Goal: Task Accomplishment & Management: Manage account settings

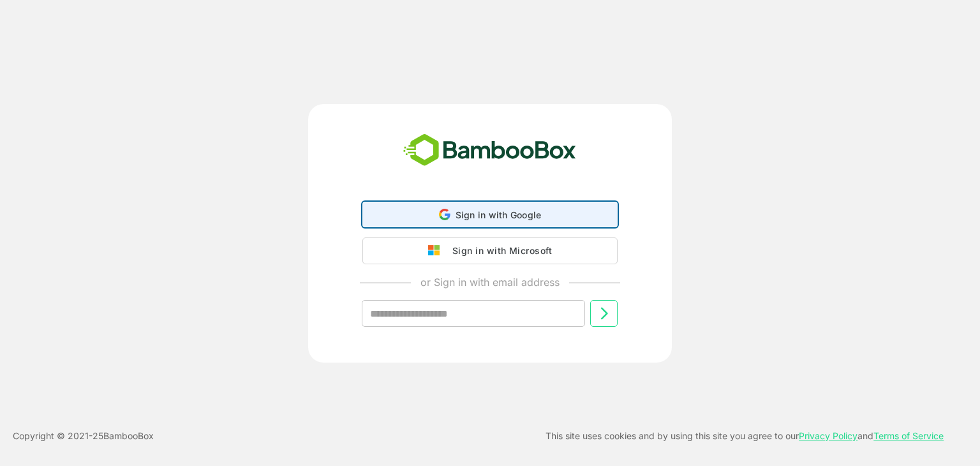
click at [505, 215] on span "Sign in with Google" at bounding box center [499, 214] width 86 height 11
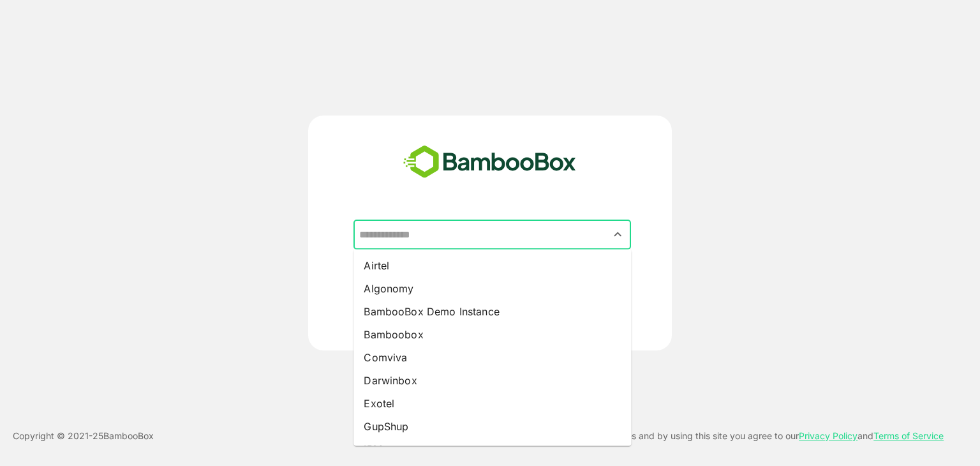
click at [453, 241] on input "text" at bounding box center [492, 235] width 272 height 24
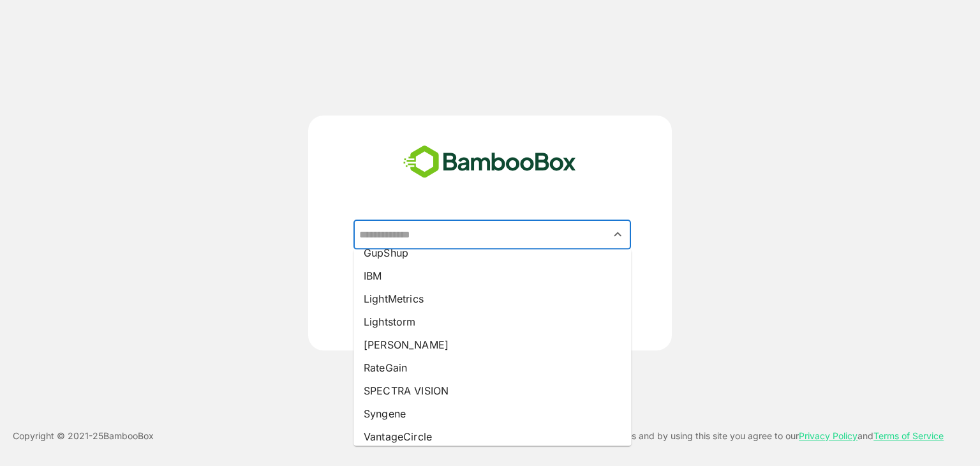
scroll to position [207, 0]
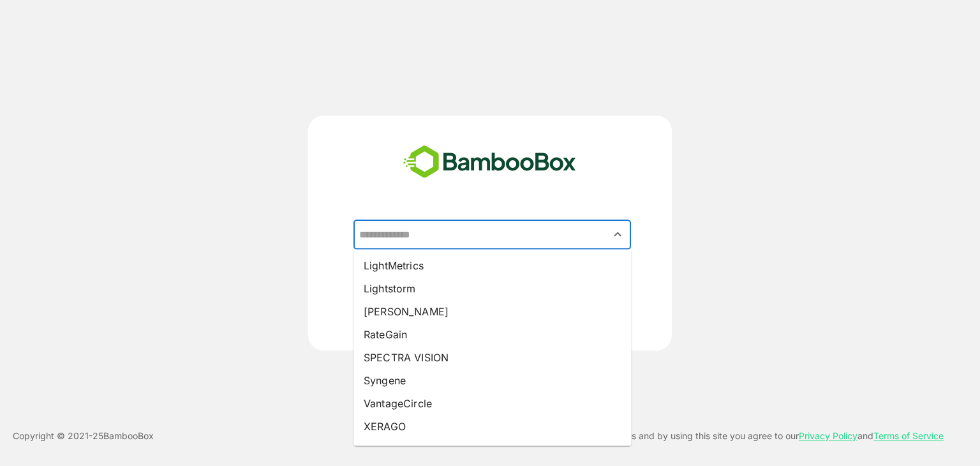
click at [448, 373] on li "Syngene" at bounding box center [492, 380] width 278 height 23
type input "*******"
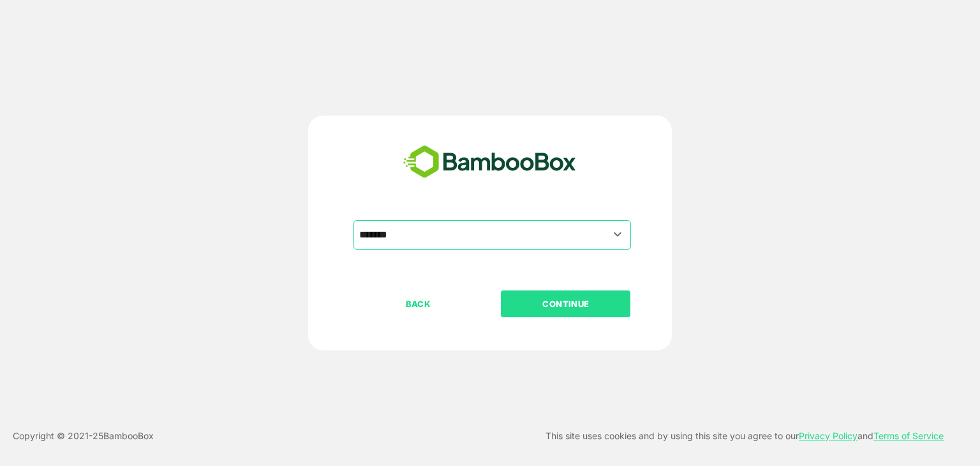
click at [588, 312] on button "CONTINUE" at bounding box center [566, 303] width 130 height 27
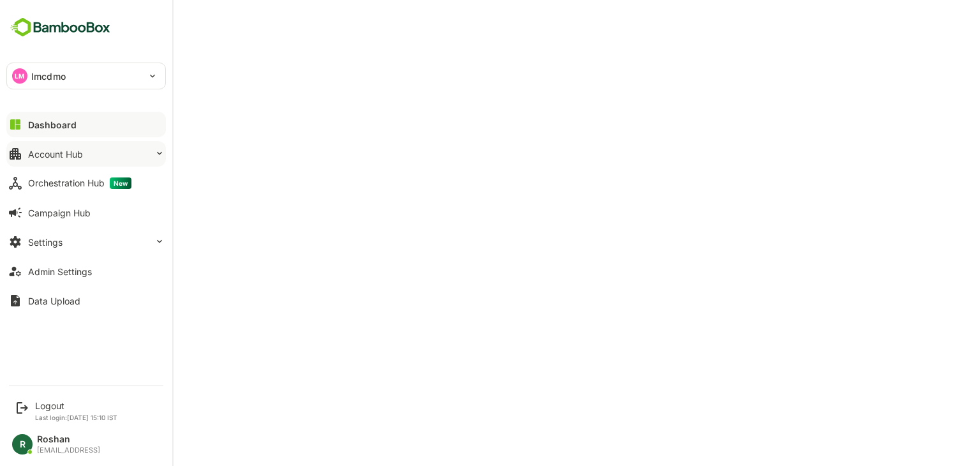
click at [74, 151] on div "Account Hub" at bounding box center [55, 154] width 55 height 11
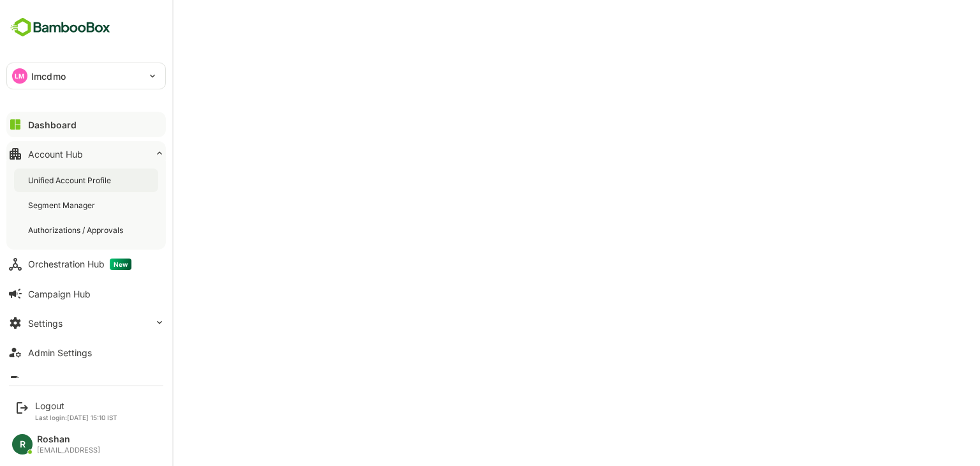
click at [74, 175] on div "Unified Account Profile" at bounding box center [70, 180] width 85 height 11
click at [43, 72] on p "lmcdmo" at bounding box center [48, 76] width 34 height 13
click at [303, 54] on div at bounding box center [490, 233] width 980 height 466
click at [82, 123] on button "Dashboard" at bounding box center [85, 125] width 159 height 26
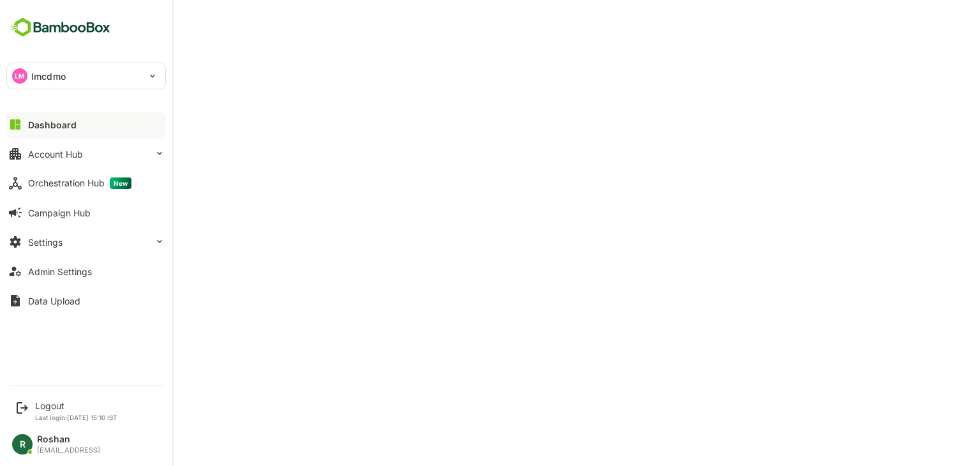
click at [39, 75] on p "lmcdmo" at bounding box center [48, 76] width 34 height 13
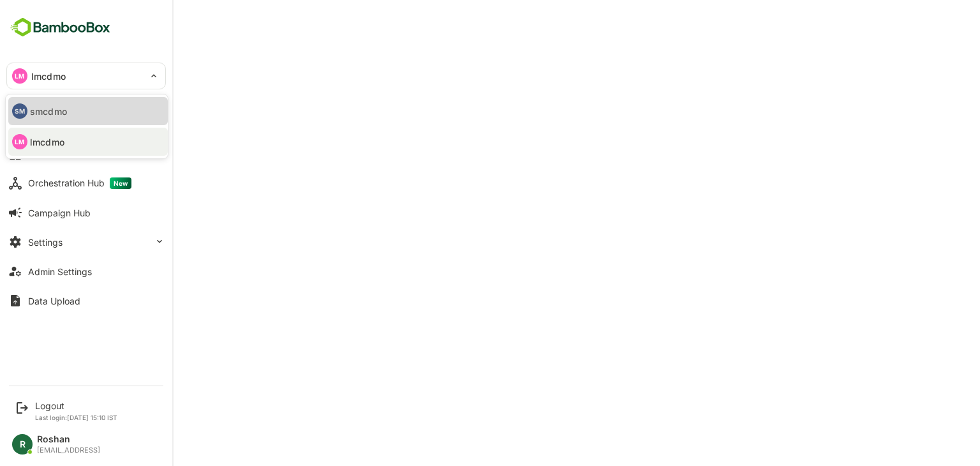
click at [52, 107] on p "smcdmo" at bounding box center [48, 111] width 37 height 13
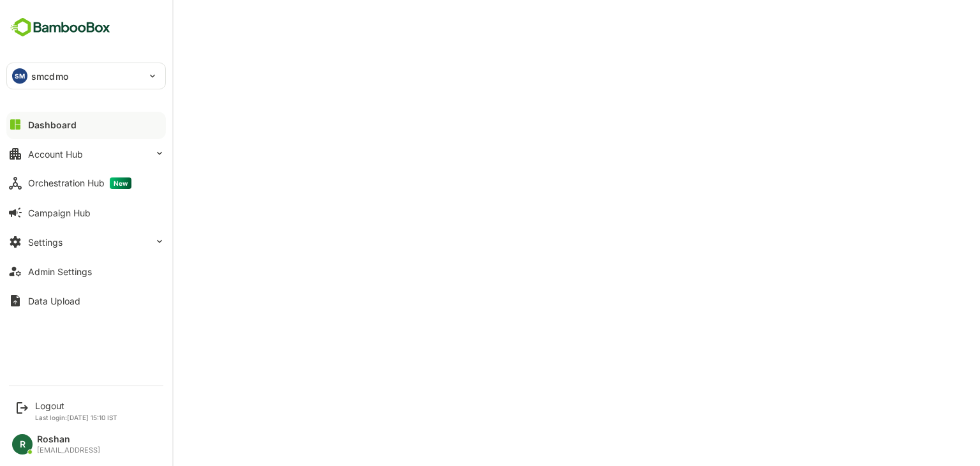
click at [22, 78] on div "SM" at bounding box center [19, 75] width 15 height 15
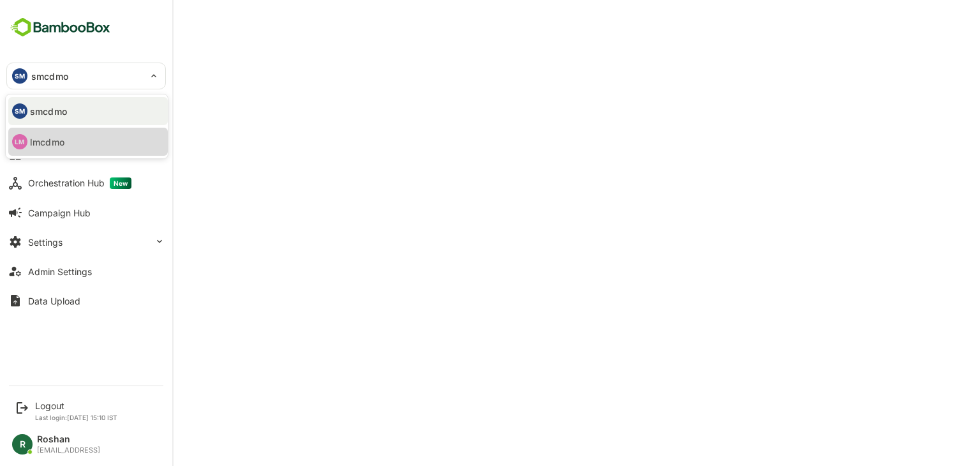
click at [46, 141] on p "lmcdmo" at bounding box center [47, 141] width 34 height 13
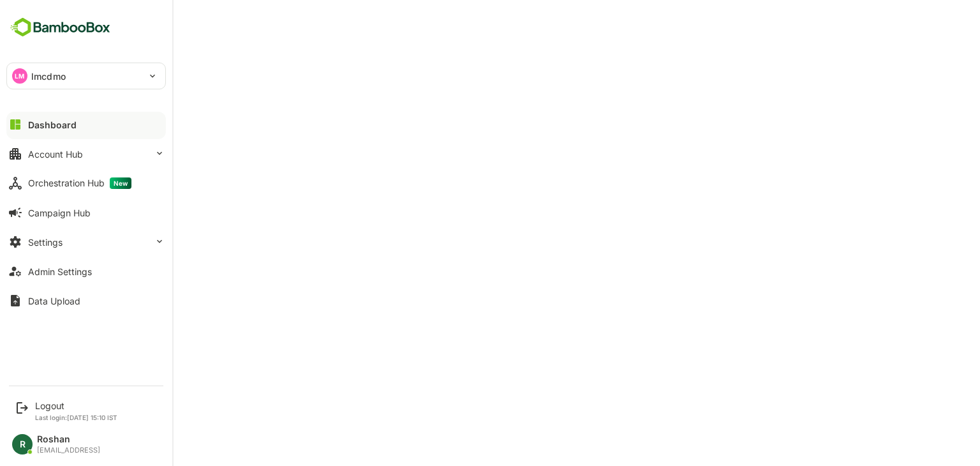
click at [79, 126] on button "Dashboard" at bounding box center [85, 125] width 159 height 26
click at [75, 154] on div "Account Hub" at bounding box center [55, 154] width 55 height 11
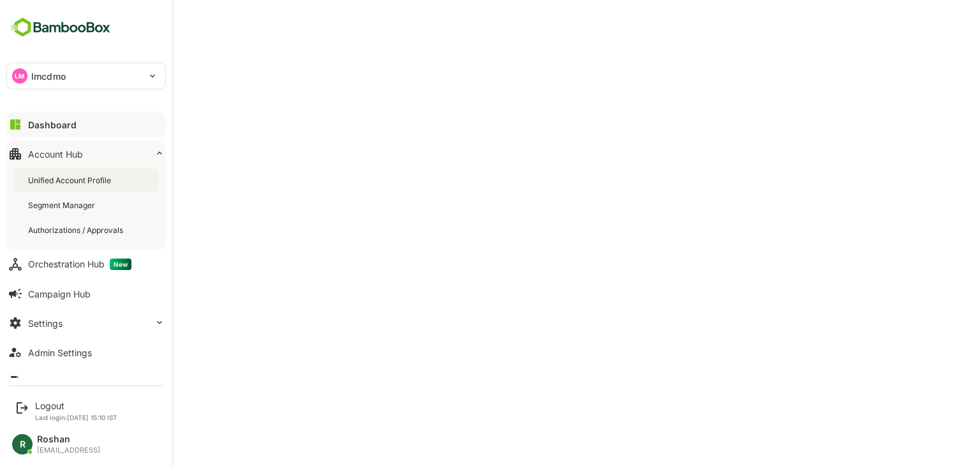
click at [89, 180] on div "Unified Account Profile" at bounding box center [70, 180] width 85 height 11
click at [112, 177] on div "Unified Account Profile" at bounding box center [71, 180] width 87 height 11
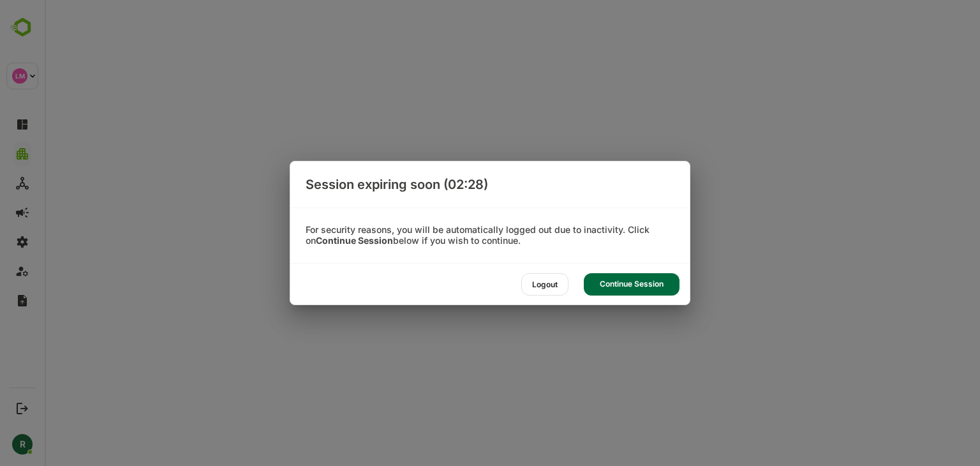
click at [630, 282] on div "Continue Session" at bounding box center [632, 284] width 96 height 22
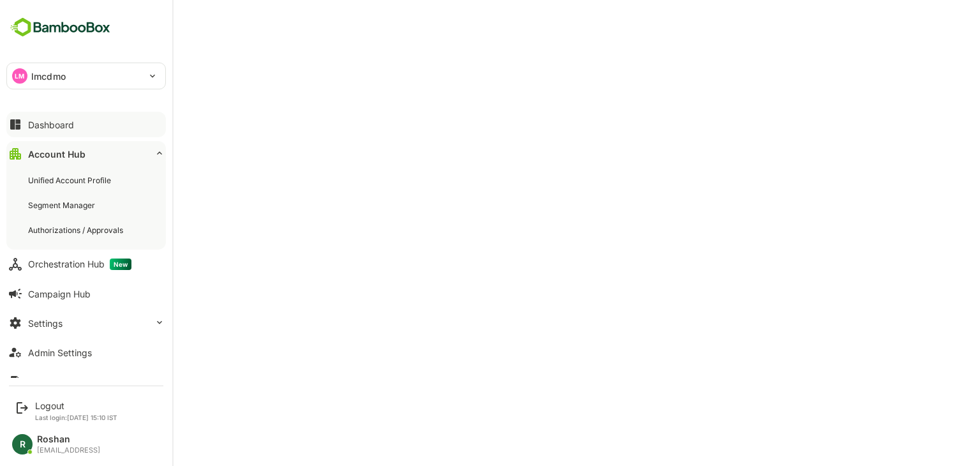
click at [64, 121] on div "Dashboard" at bounding box center [51, 124] width 46 height 11
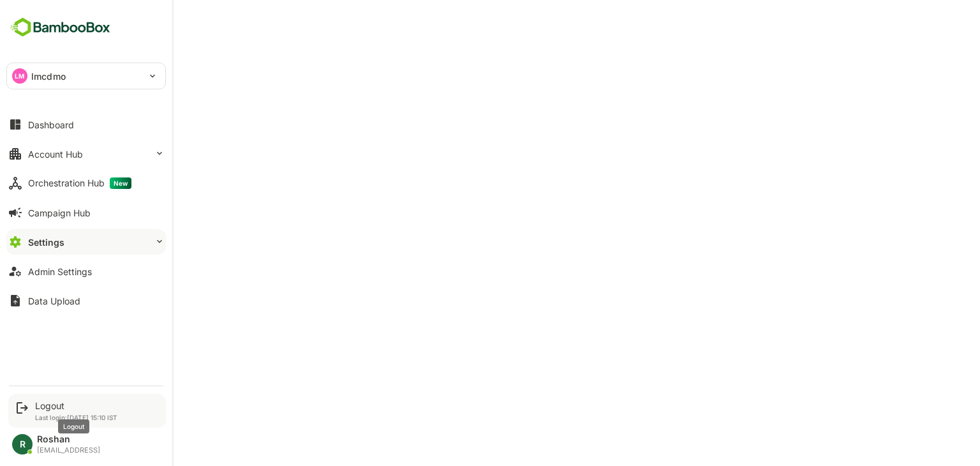
click at [48, 406] on div "Logout" at bounding box center [76, 405] width 82 height 11
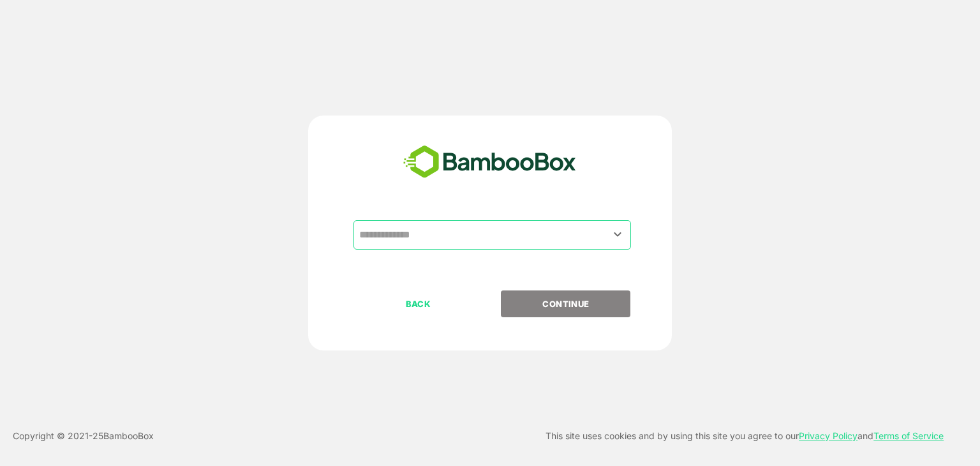
click at [459, 235] on input "text" at bounding box center [492, 235] width 272 height 24
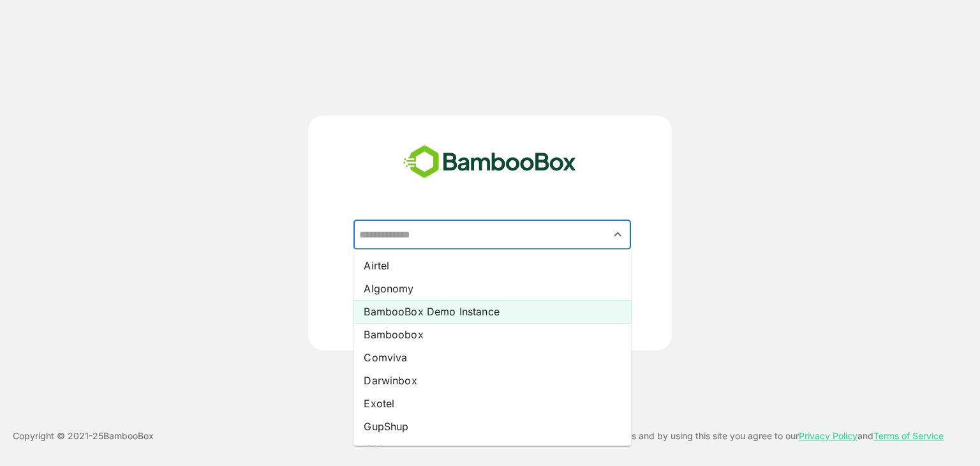
click at [428, 312] on li "BambooBox Demo Instance" at bounding box center [492, 311] width 278 height 23
type input "**********"
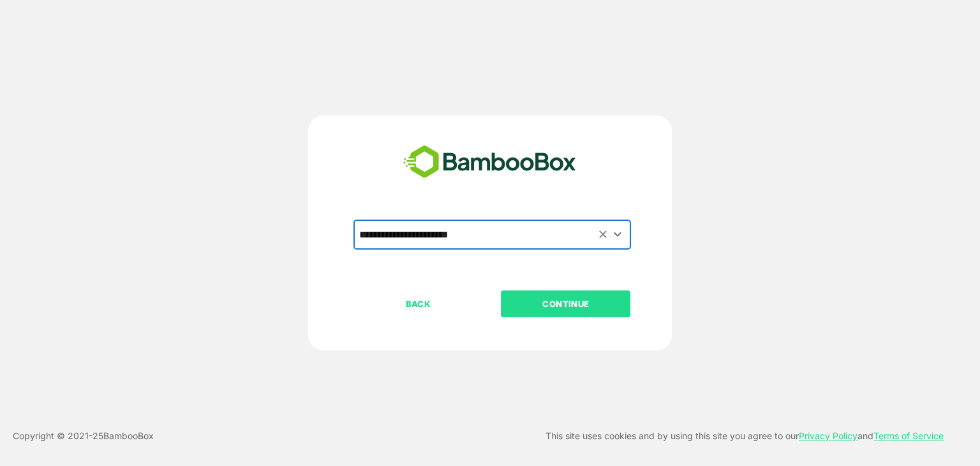
click at [538, 305] on p "CONTINUE" at bounding box center [566, 304] width 128 height 14
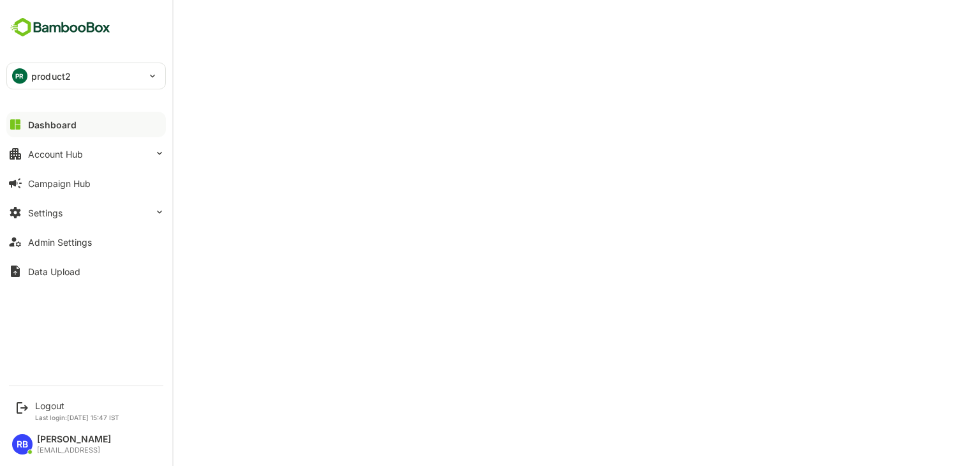
click at [67, 73] on p "product2" at bounding box center [51, 76] width 40 height 13
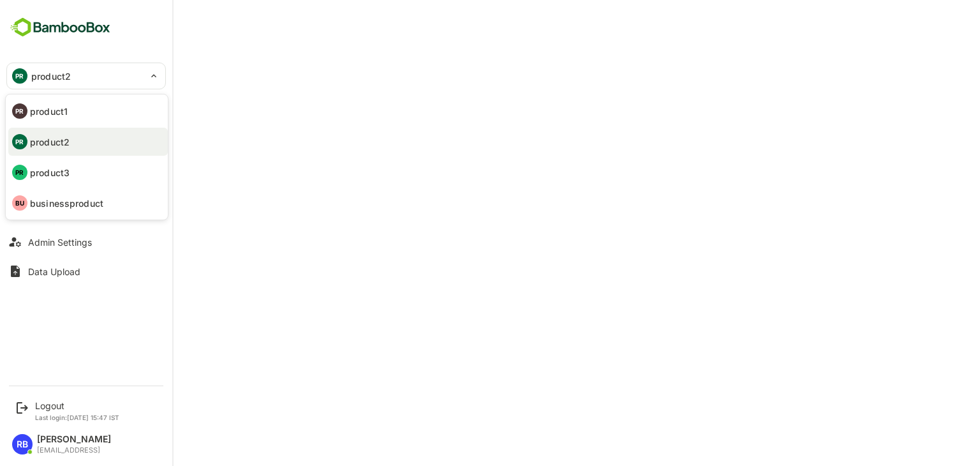
click at [73, 105] on li "PR product1" at bounding box center [87, 111] width 159 height 28
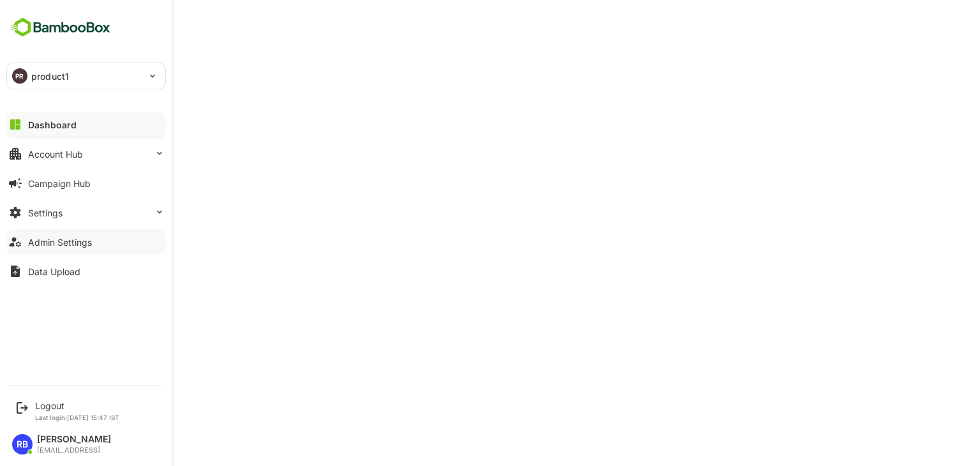
click at [103, 242] on button "Admin Settings" at bounding box center [85, 242] width 159 height 26
click at [116, 151] on button "Account Hub" at bounding box center [85, 154] width 159 height 26
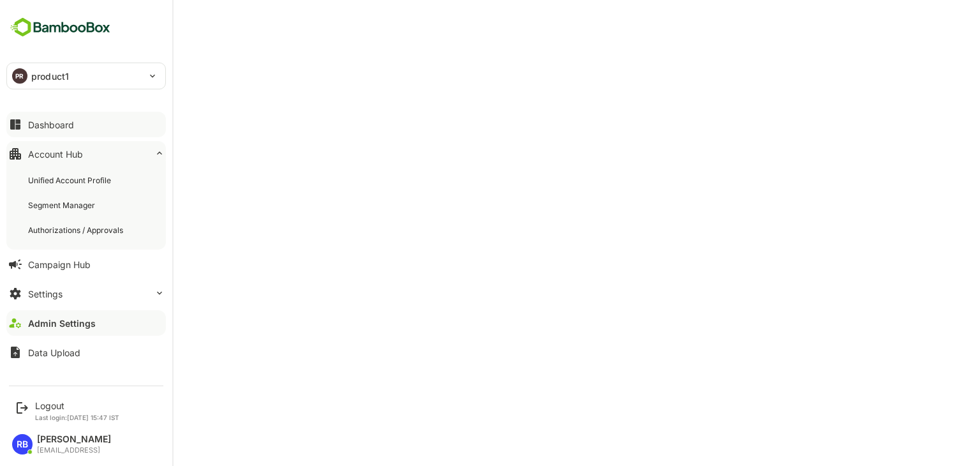
click at [85, 128] on button "Dashboard" at bounding box center [85, 125] width 159 height 26
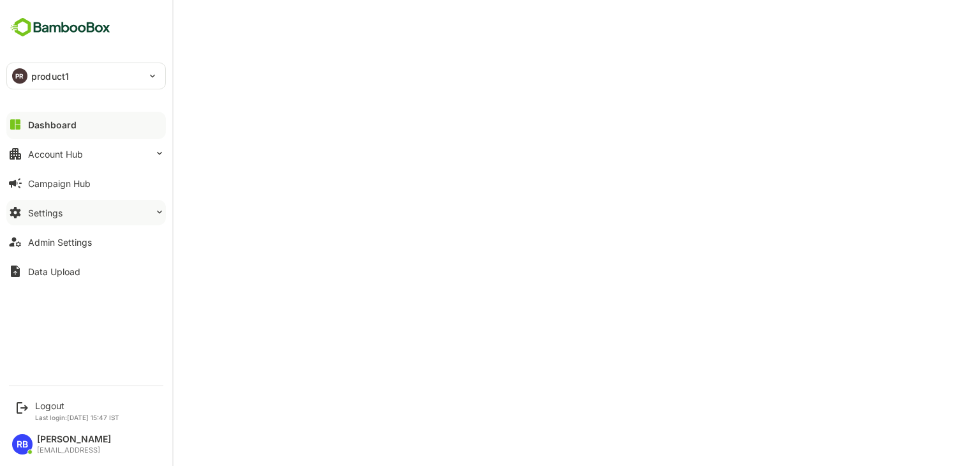
click at [115, 217] on button "Settings" at bounding box center [85, 213] width 159 height 26
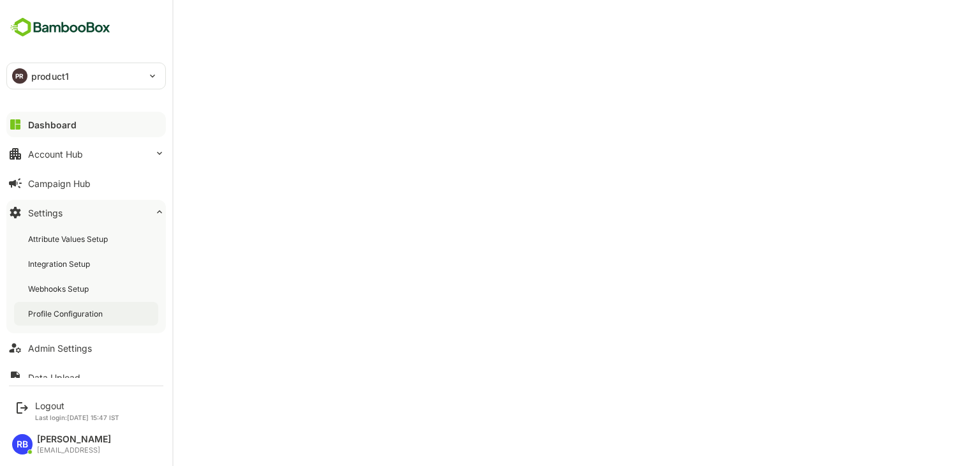
scroll to position [13, 0]
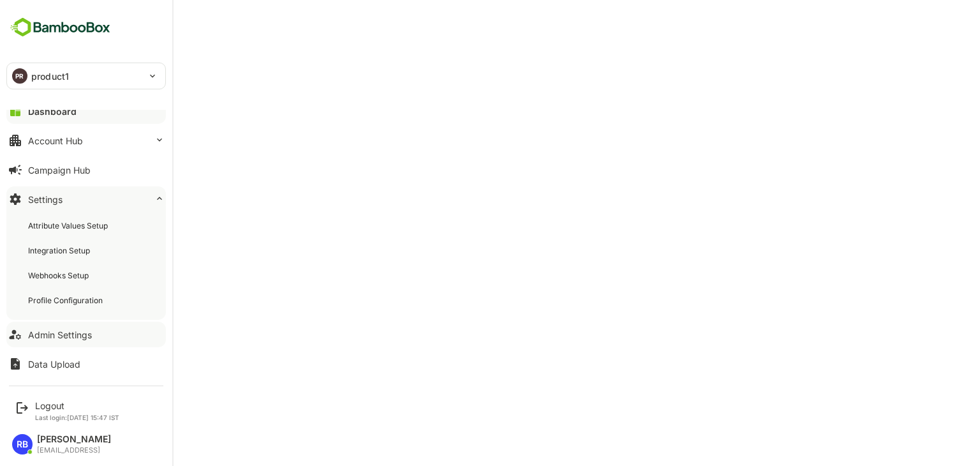
click at [67, 334] on div "Admin Settings" at bounding box center [60, 334] width 64 height 11
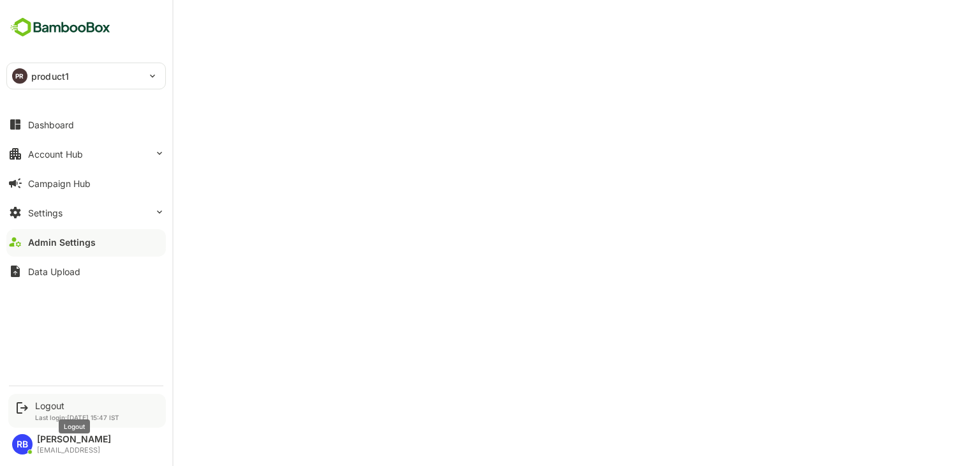
click at [47, 407] on div "Logout" at bounding box center [77, 405] width 84 height 11
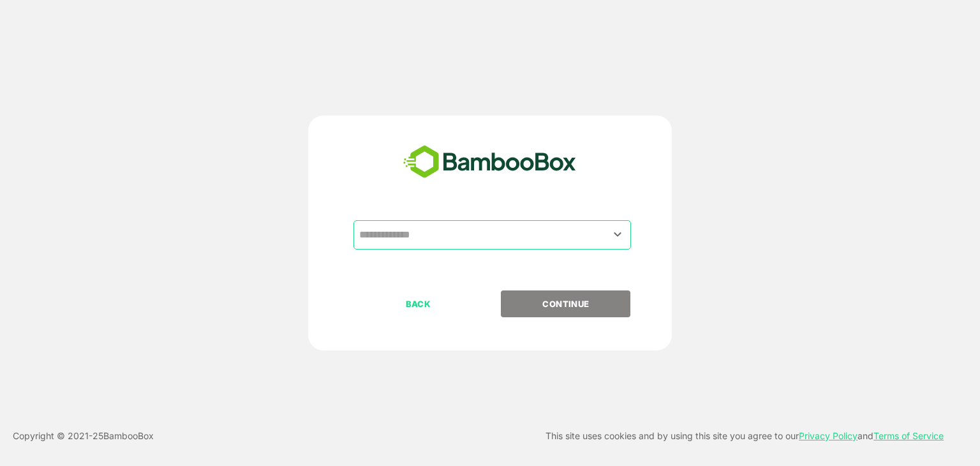
click at [441, 234] on input "text" at bounding box center [492, 235] width 272 height 24
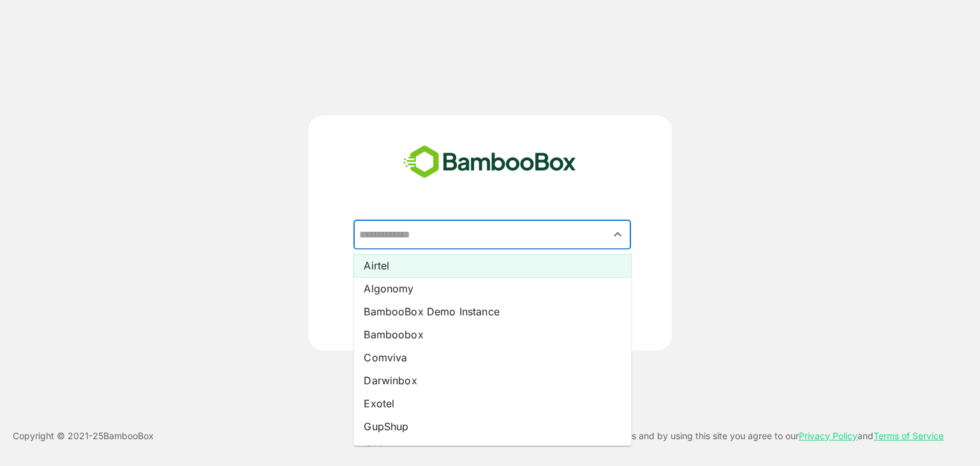
click at [434, 264] on li "Airtel" at bounding box center [492, 265] width 278 height 23
type input "******"
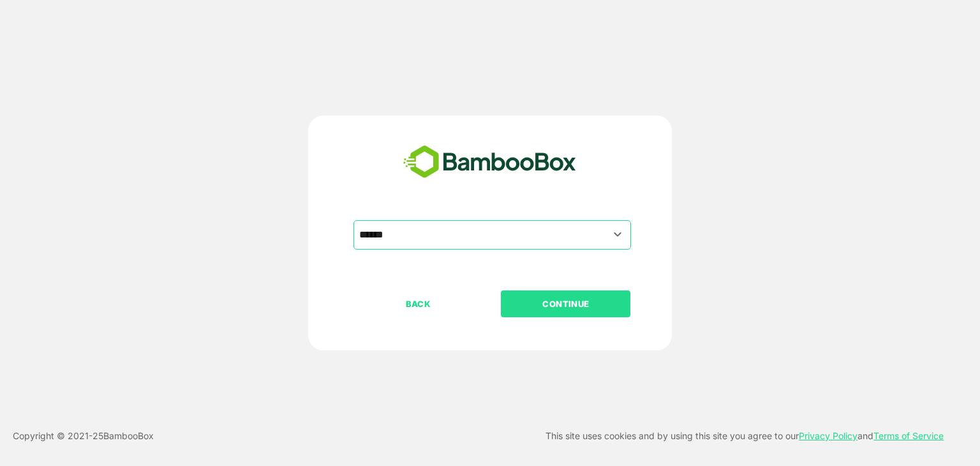
click at [589, 299] on p "CONTINUE" at bounding box center [566, 304] width 128 height 14
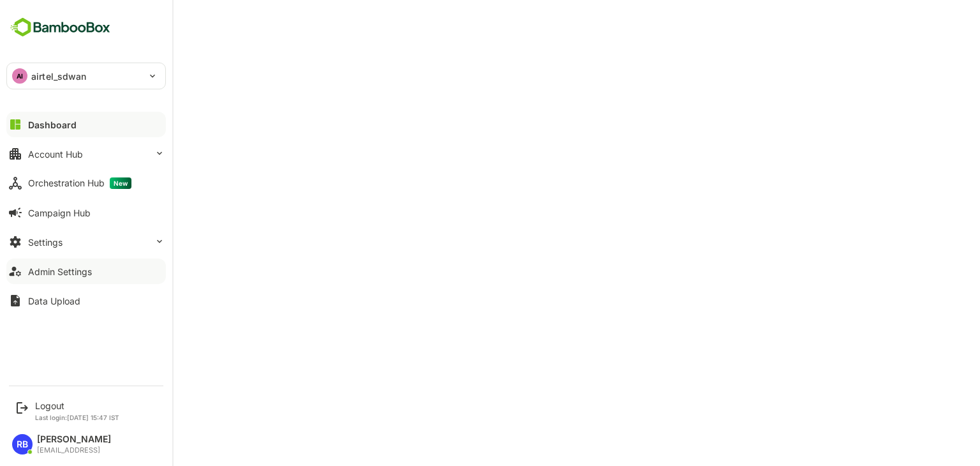
click at [92, 273] on button "Admin Settings" at bounding box center [85, 271] width 159 height 26
click at [61, 408] on div "Logout" at bounding box center [77, 405] width 84 height 11
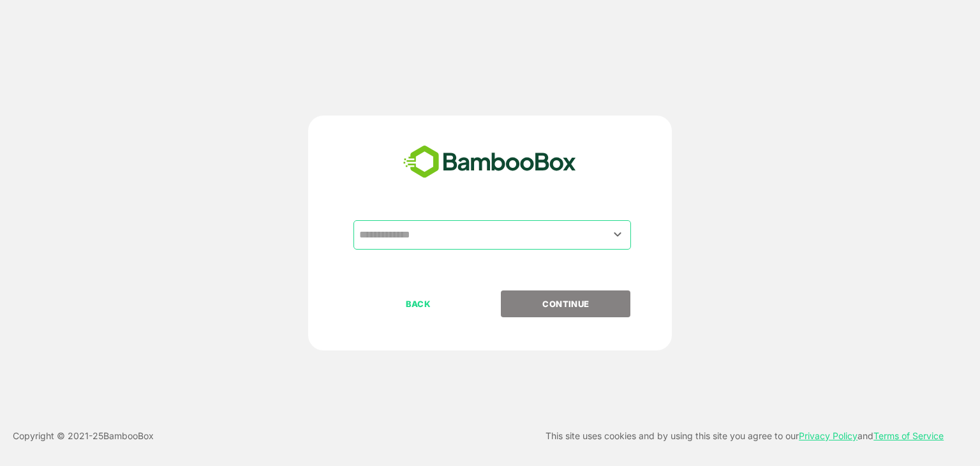
click at [491, 228] on input "text" at bounding box center [492, 235] width 272 height 24
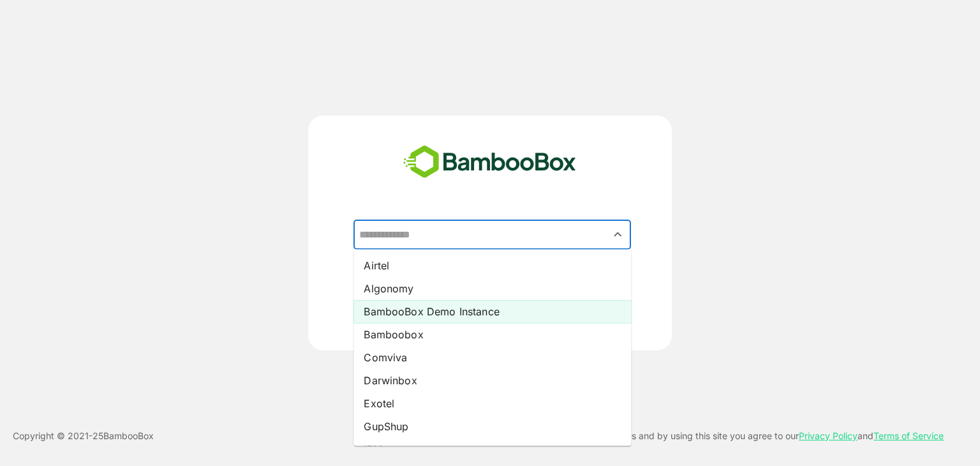
click at [435, 309] on li "BambooBox Demo Instance" at bounding box center [492, 311] width 278 height 23
type input "**********"
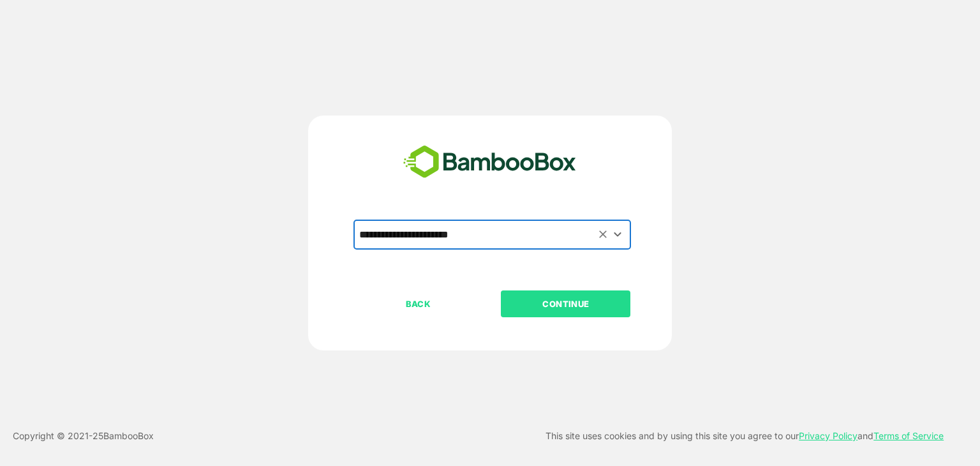
click at [573, 309] on p "CONTINUE" at bounding box center [566, 304] width 128 height 14
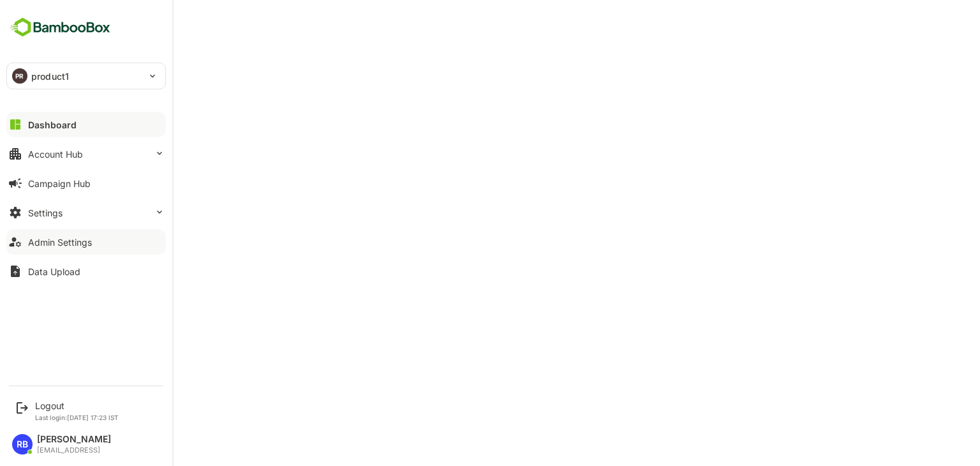
click at [100, 237] on button "Admin Settings" at bounding box center [85, 242] width 159 height 26
click at [56, 244] on div "Admin Settings" at bounding box center [62, 242] width 68 height 11
click at [77, 246] on div "Admin Settings" at bounding box center [62, 242] width 68 height 11
click at [54, 113] on button "Dashboard" at bounding box center [85, 125] width 159 height 26
click at [71, 154] on div "Account Hub" at bounding box center [55, 154] width 55 height 11
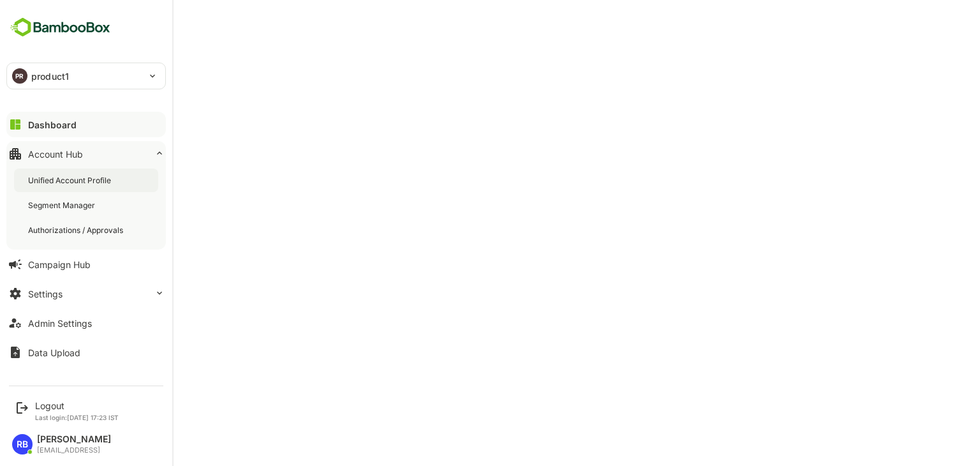
click at [73, 187] on div "Unified Account Profile" at bounding box center [86, 180] width 144 height 24
click at [83, 324] on div "Admin Settings" at bounding box center [60, 323] width 64 height 11
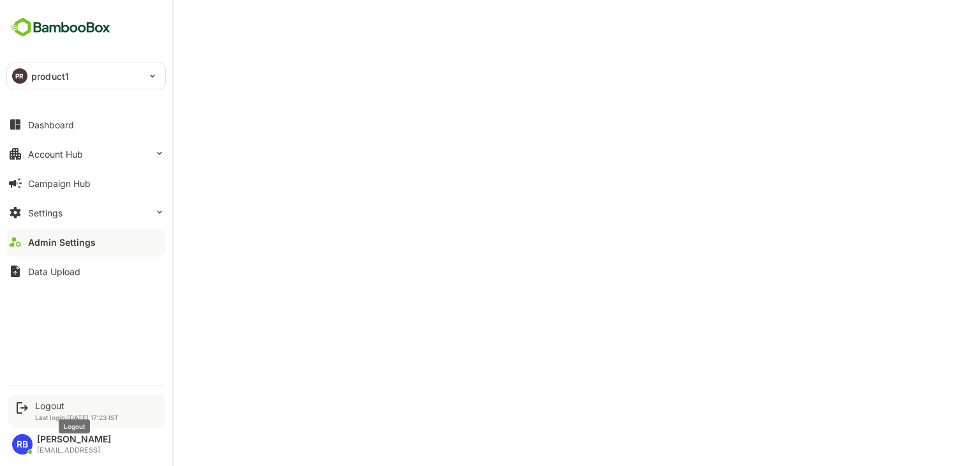
click at [42, 402] on div "Logout" at bounding box center [77, 405] width 84 height 11
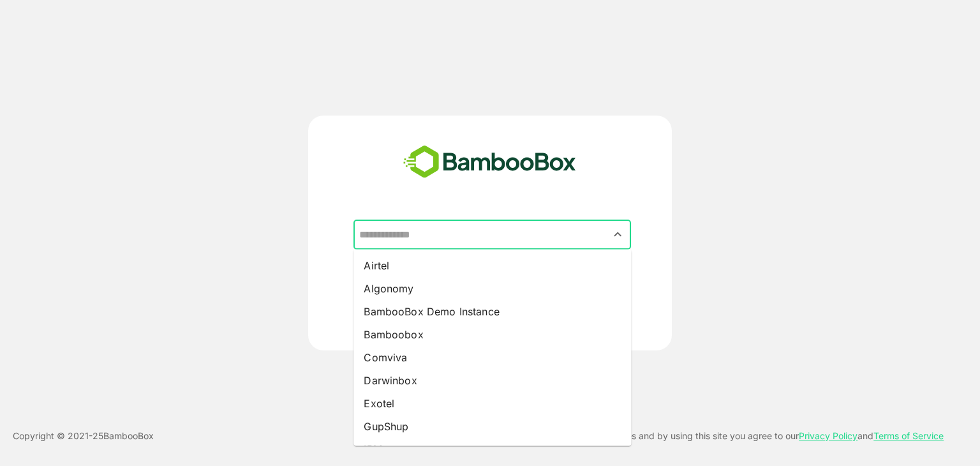
click at [535, 229] on input "text" at bounding box center [492, 235] width 272 height 24
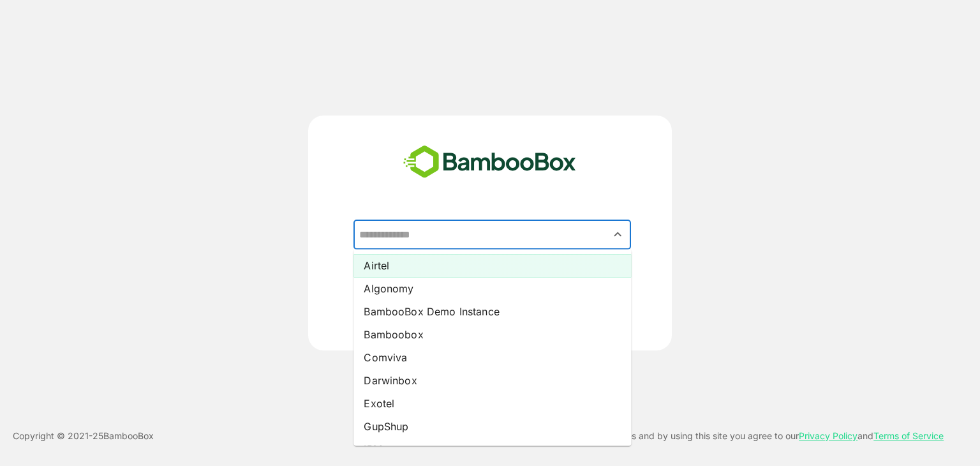
click at [459, 272] on li "Airtel" at bounding box center [492, 265] width 278 height 23
type input "******"
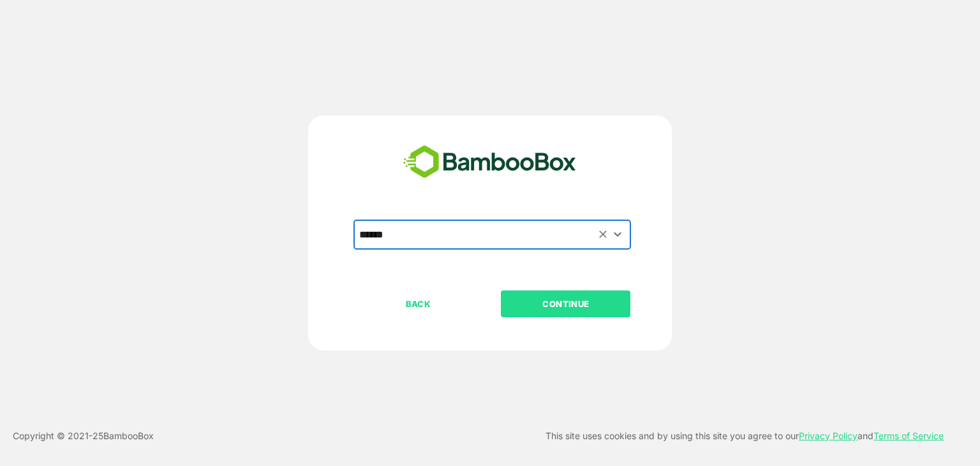
click at [584, 302] on p "CONTINUE" at bounding box center [566, 304] width 128 height 14
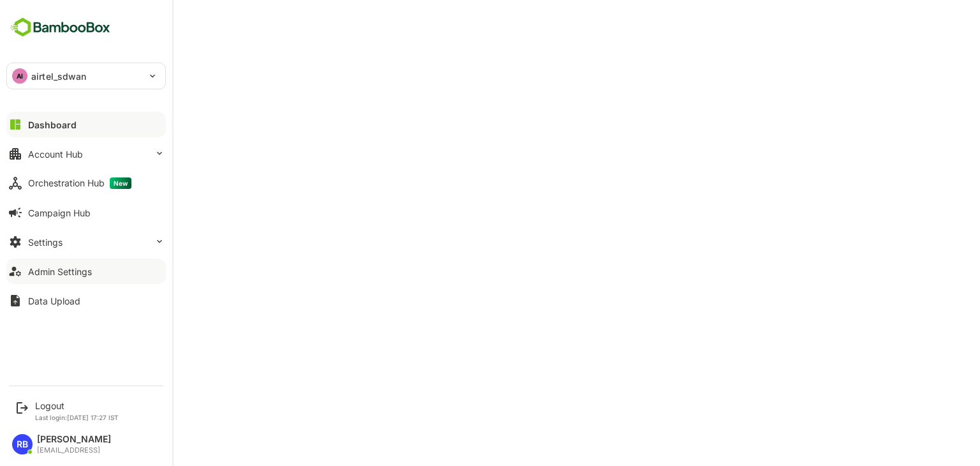
click at [88, 268] on div "Admin Settings" at bounding box center [60, 271] width 64 height 11
